Goal: Task Accomplishment & Management: Manage account settings

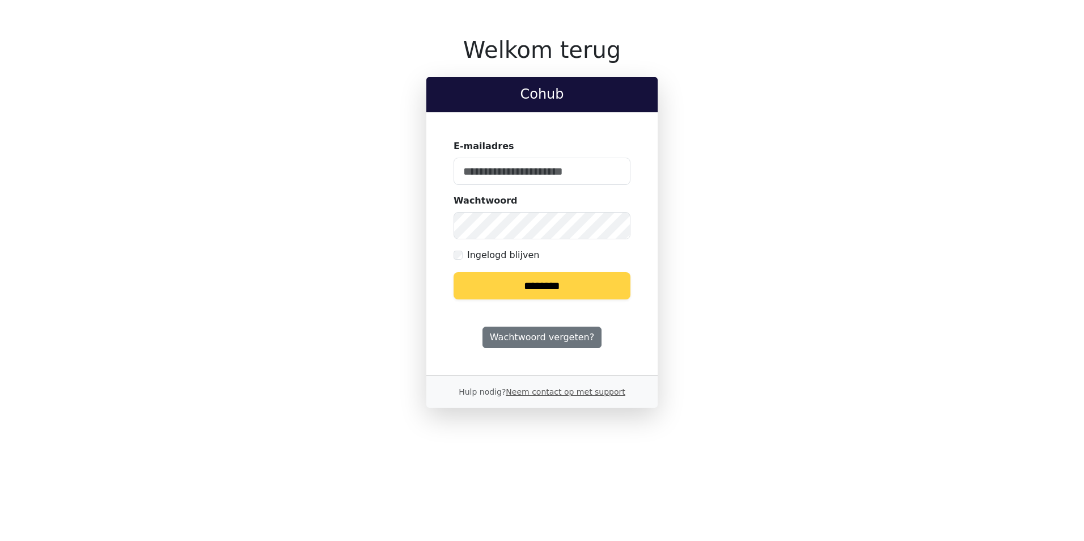
type input "**********"
click at [562, 295] on input "********" at bounding box center [542, 285] width 177 height 27
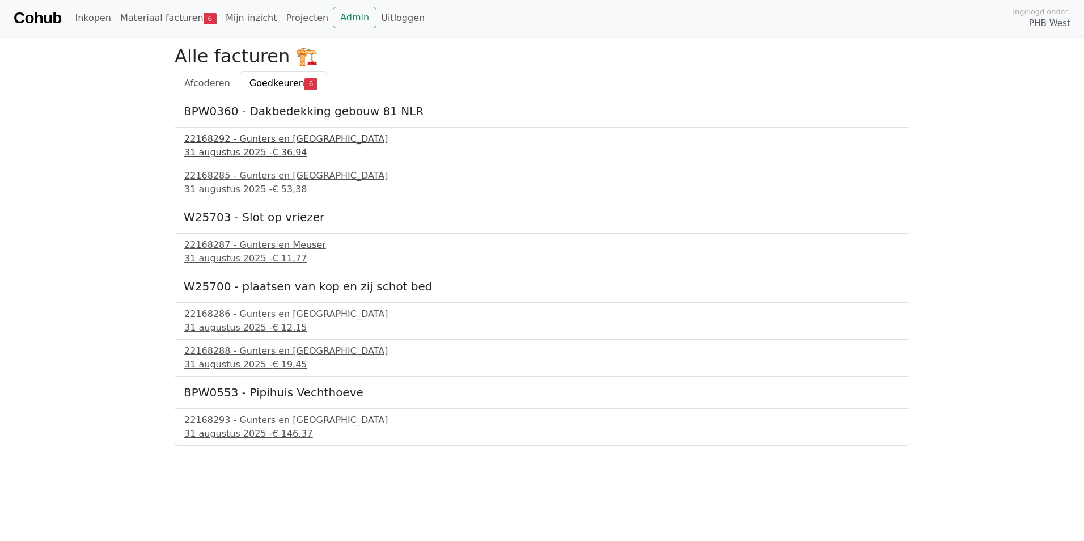
click at [240, 137] on div "22168292 - Gunters en Meuser" at bounding box center [542, 139] width 716 height 14
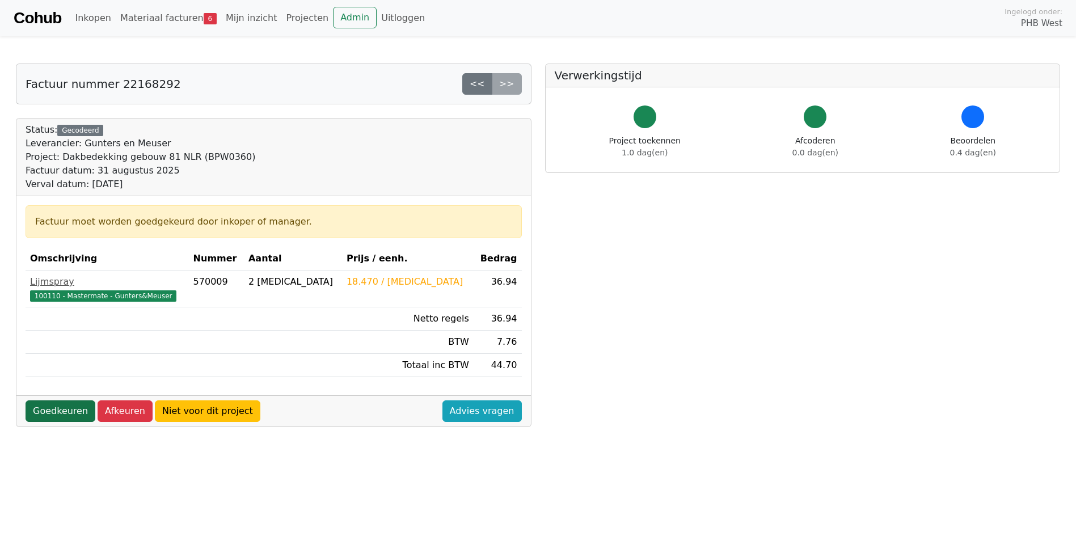
click at [70, 412] on link "Goedkeuren" at bounding box center [61, 411] width 70 height 22
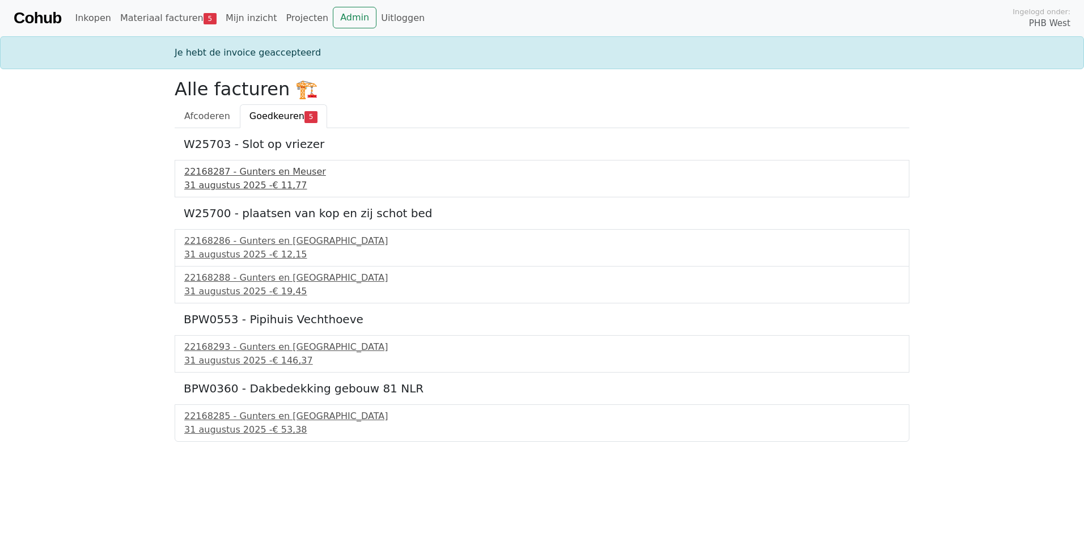
click at [251, 185] on div "31 augustus 2025 - € 11,77" at bounding box center [542, 186] width 716 height 14
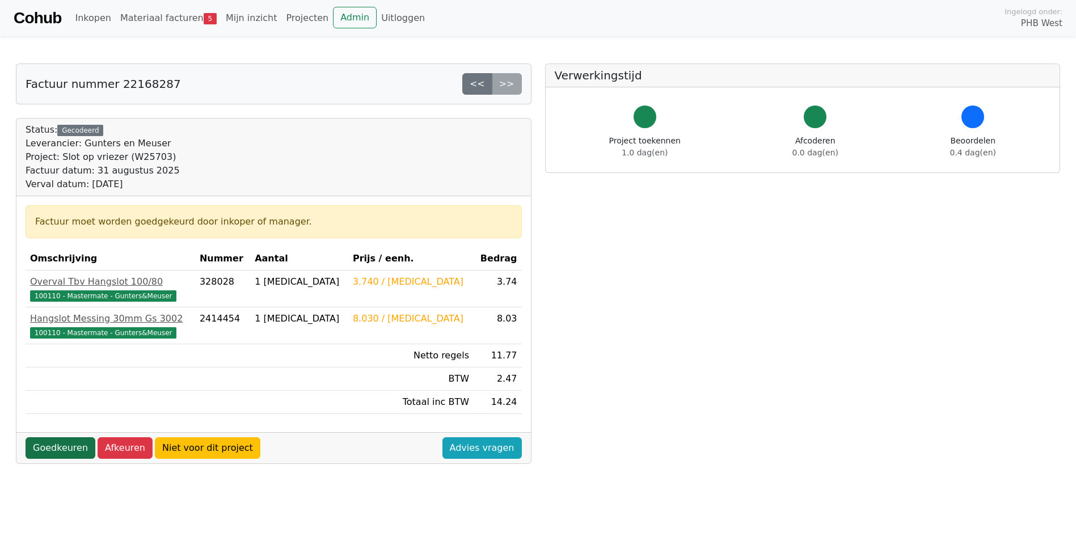
click at [56, 450] on link "Goedkeuren" at bounding box center [61, 448] width 70 height 22
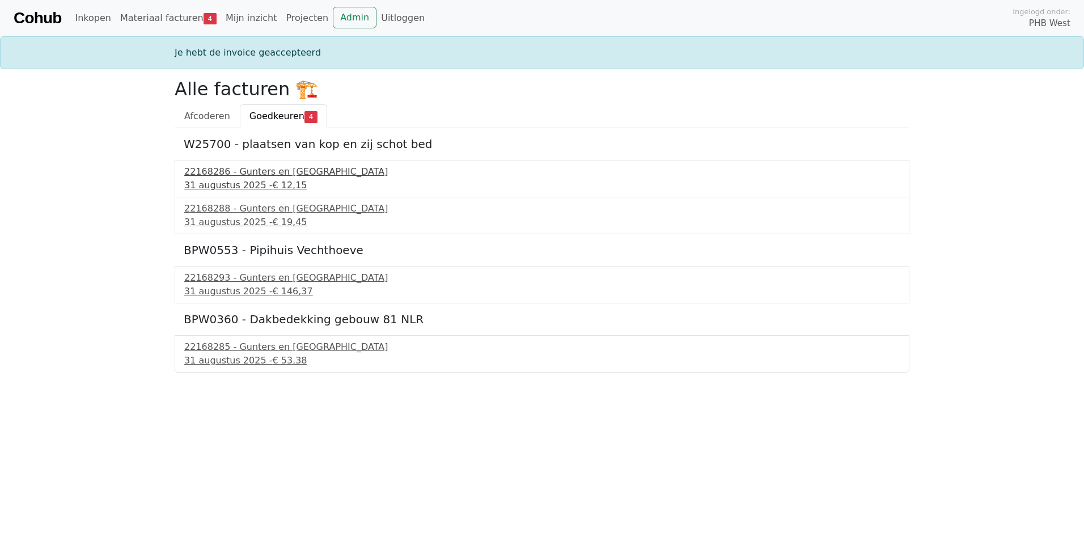
click at [254, 184] on div "31 augustus 2025 - € 12,15" at bounding box center [542, 186] width 716 height 14
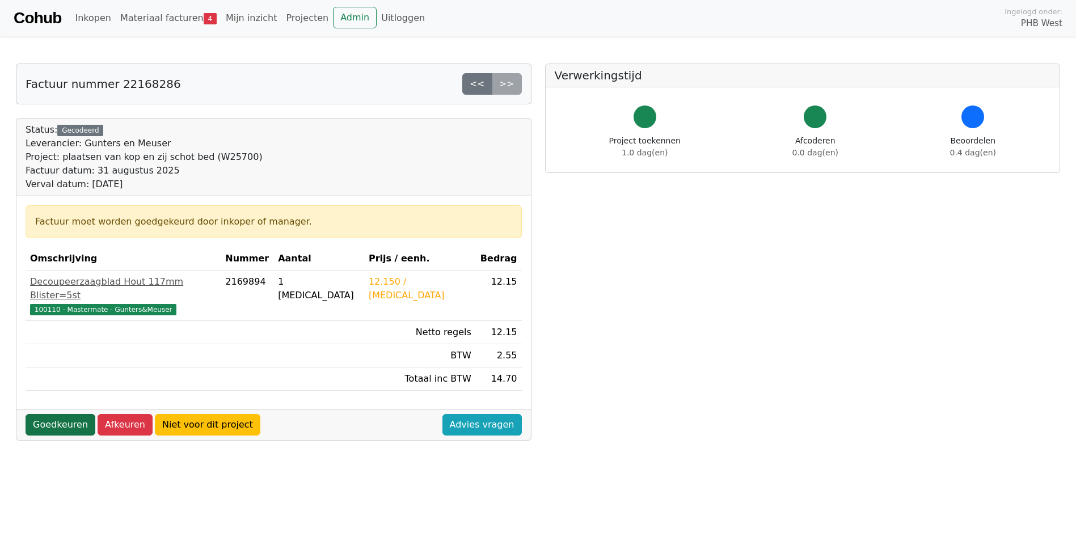
click at [54, 414] on link "Goedkeuren" at bounding box center [61, 425] width 70 height 22
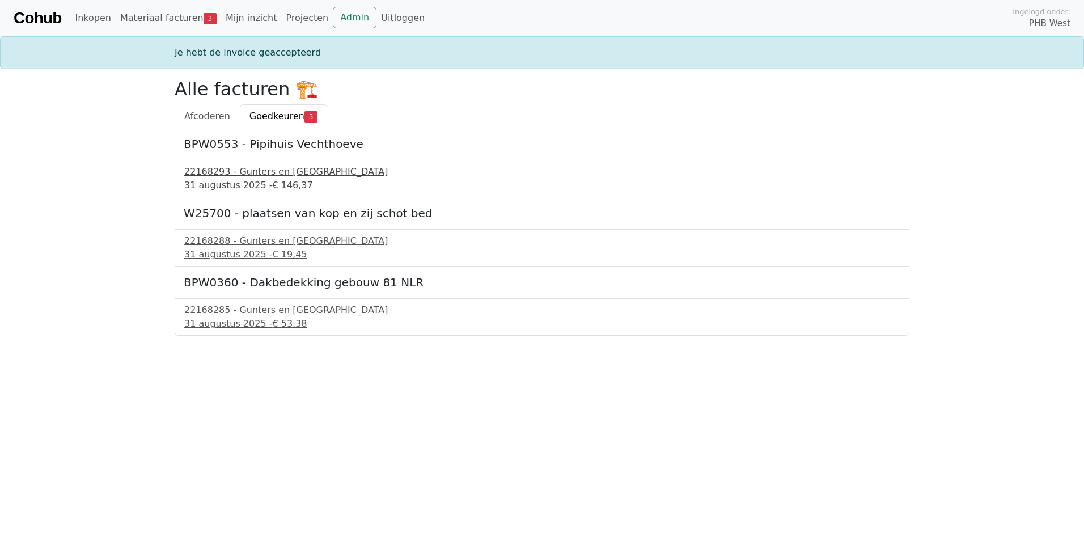
click at [240, 175] on div "22168293 - Gunters en [GEOGRAPHIC_DATA]" at bounding box center [542, 172] width 716 height 14
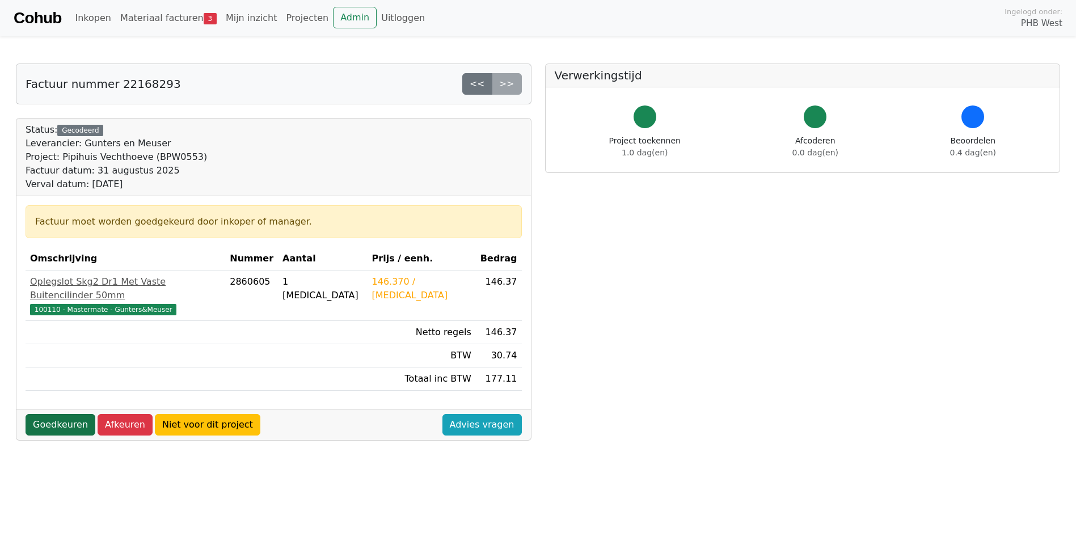
click at [44, 414] on link "Goedkeuren" at bounding box center [61, 425] width 70 height 22
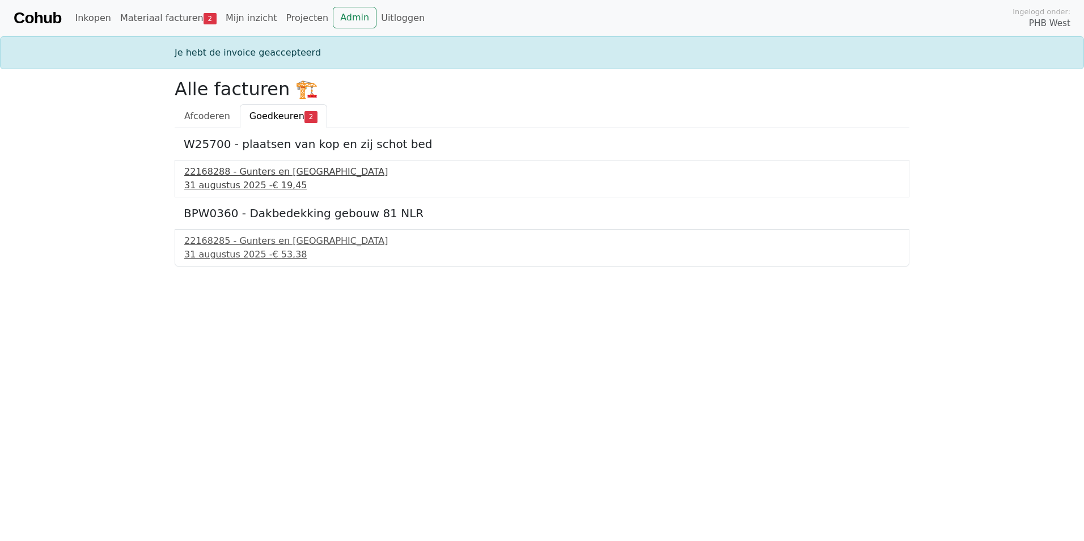
click at [259, 182] on div "31 augustus 2025 - € 19,45" at bounding box center [542, 186] width 716 height 14
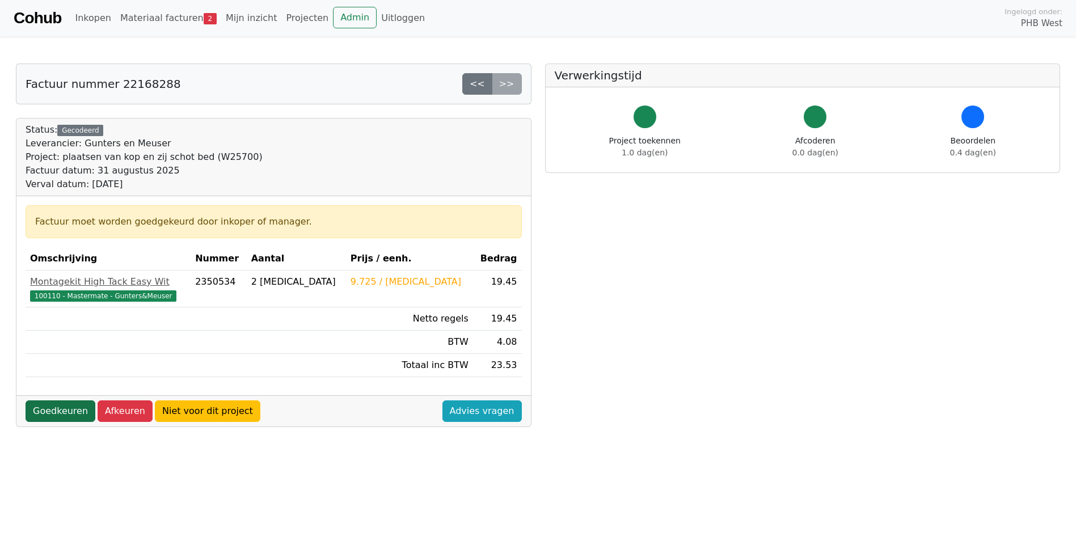
click at [65, 417] on link "Goedkeuren" at bounding box center [61, 411] width 70 height 22
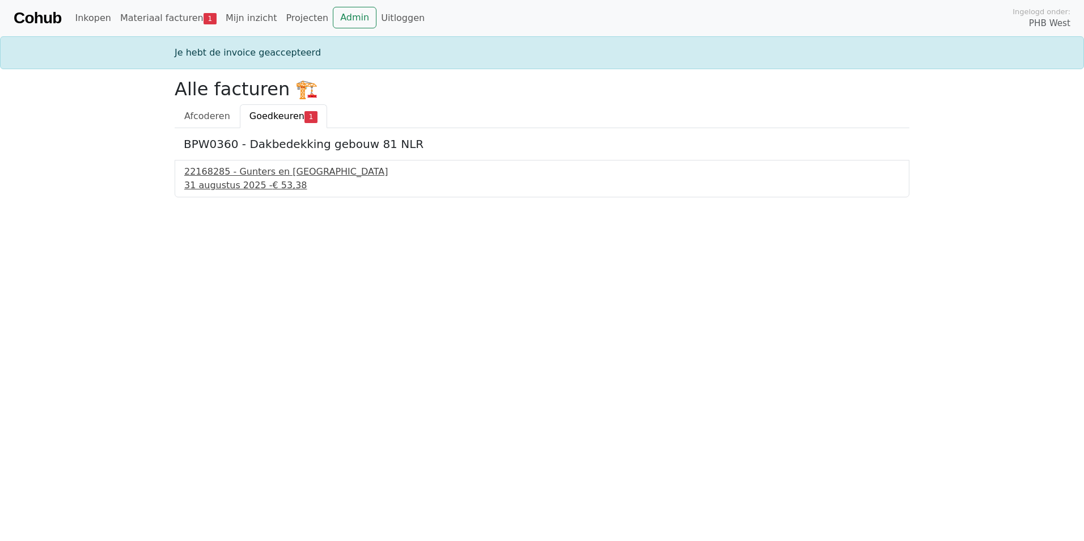
click at [255, 171] on div "22168285 - Gunters en [GEOGRAPHIC_DATA]" at bounding box center [542, 172] width 716 height 14
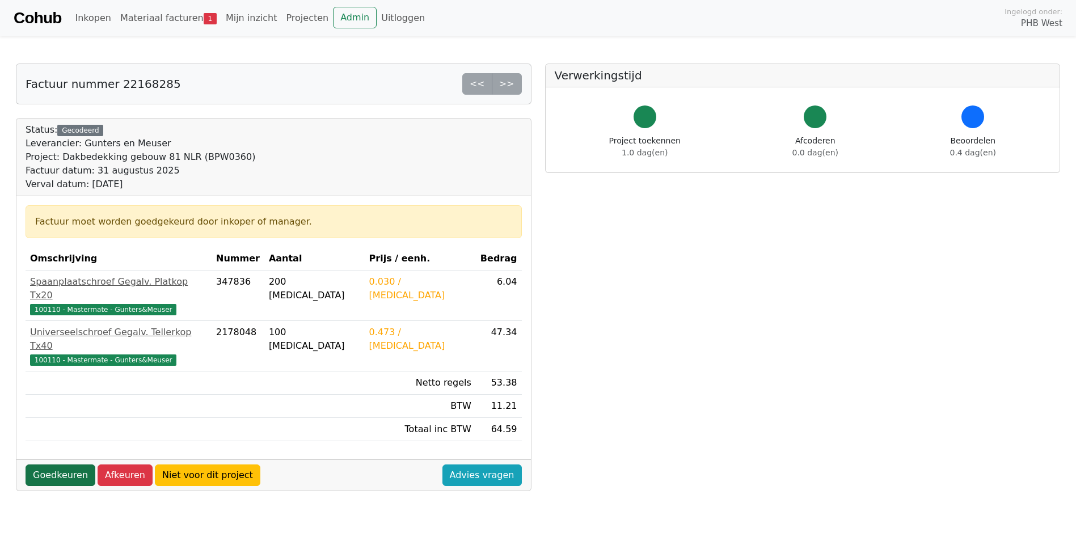
click at [59, 464] on link "Goedkeuren" at bounding box center [61, 475] width 70 height 22
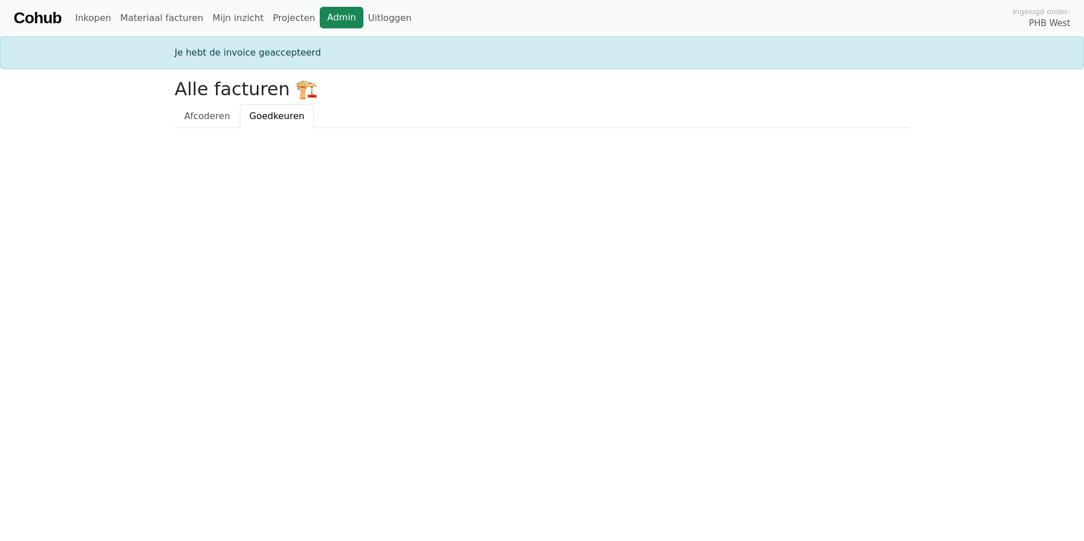
click at [320, 18] on link "Admin" at bounding box center [342, 18] width 44 height 22
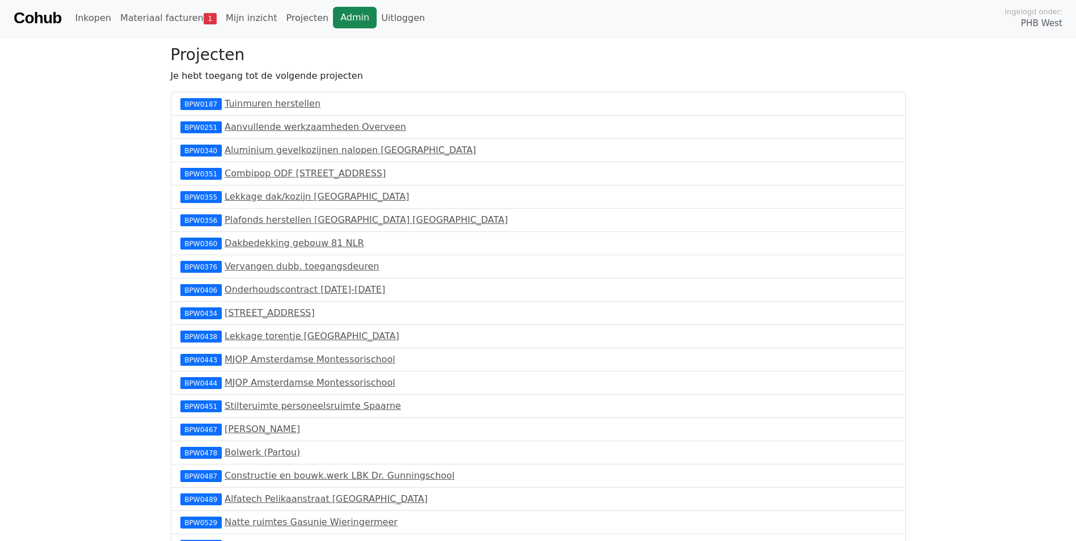
click at [334, 19] on link "Admin" at bounding box center [355, 18] width 44 height 22
click at [148, 16] on link "Materiaal facturen 1" at bounding box center [168, 18] width 105 height 23
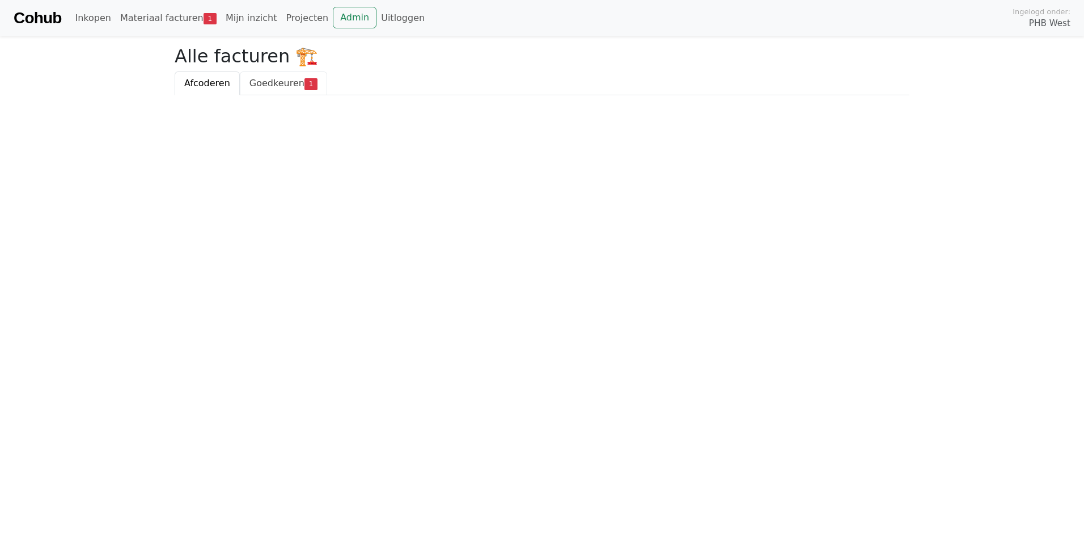
click at [283, 87] on span "Goedkeuren" at bounding box center [277, 83] width 55 height 11
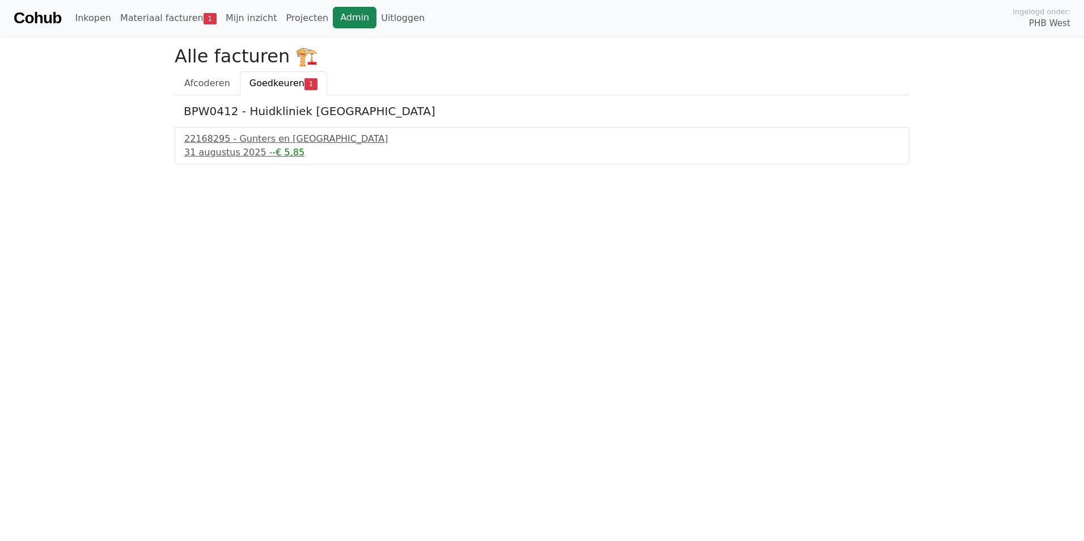
click at [333, 18] on link "Admin" at bounding box center [355, 18] width 44 height 22
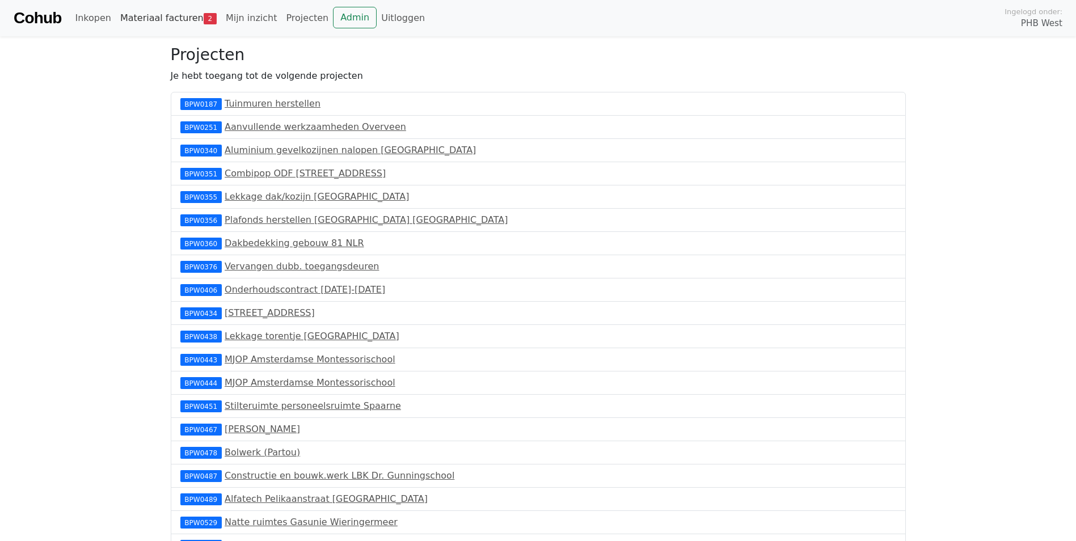
click at [175, 16] on link "Materiaal facturen 2" at bounding box center [168, 18] width 105 height 23
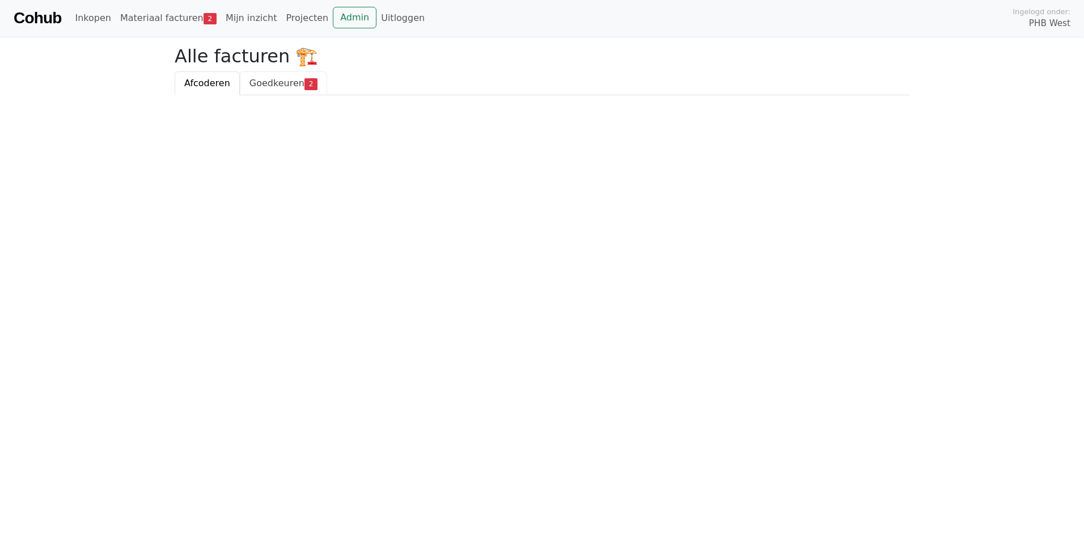
click at [289, 83] on span "Goedkeuren" at bounding box center [277, 83] width 55 height 11
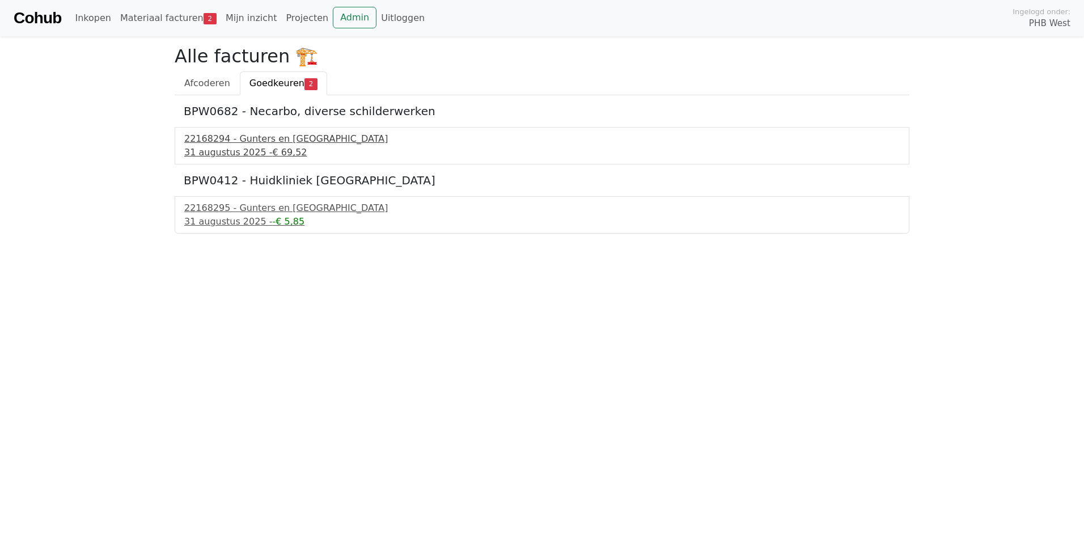
click at [239, 140] on div "22168294 - Gunters en [GEOGRAPHIC_DATA]" at bounding box center [542, 139] width 716 height 14
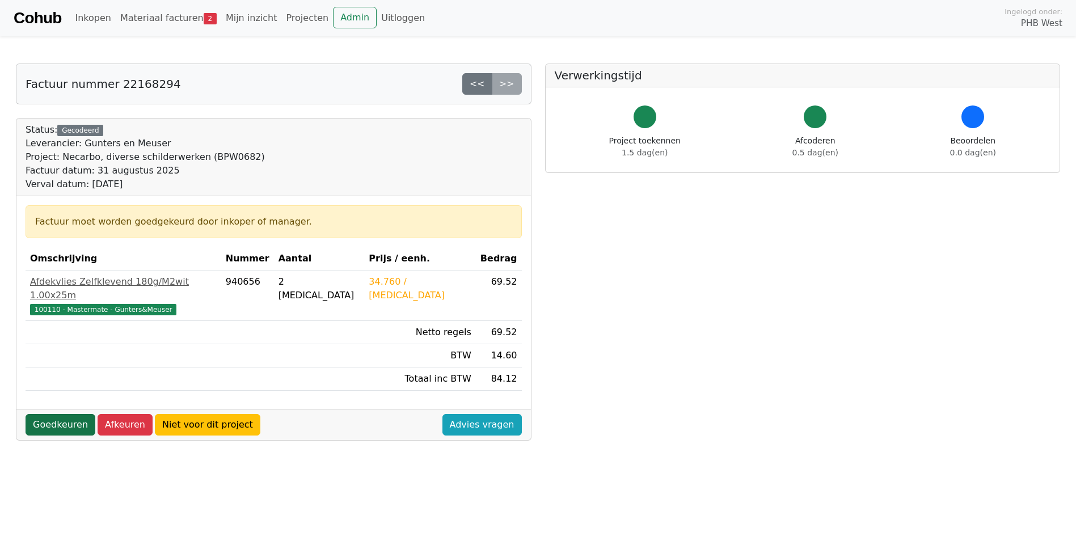
click at [49, 414] on link "Goedkeuren" at bounding box center [61, 425] width 70 height 22
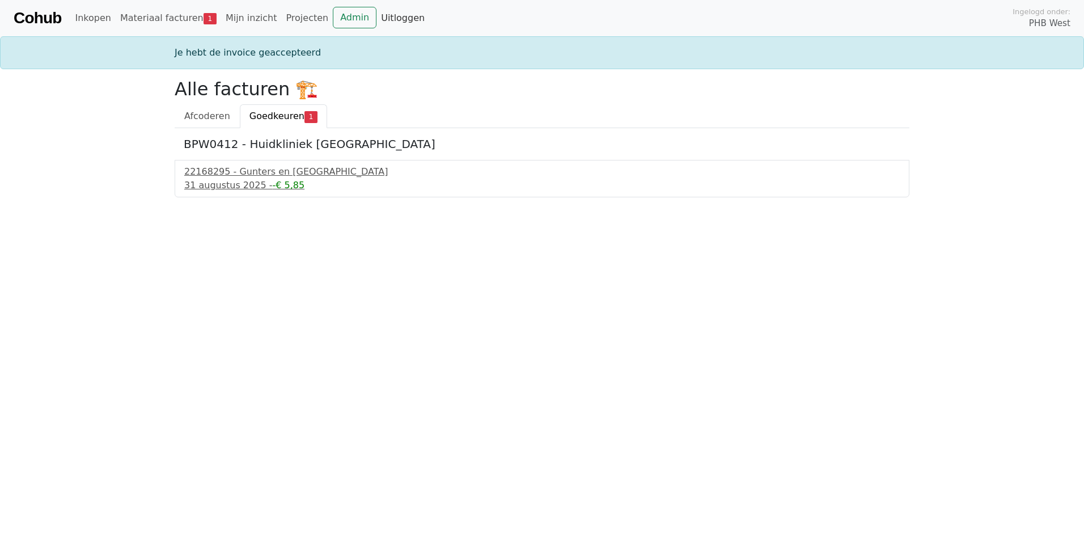
click at [382, 20] on link "Uitloggen" at bounding box center [403, 18] width 53 height 23
